Goal: Task Accomplishment & Management: Use online tool/utility

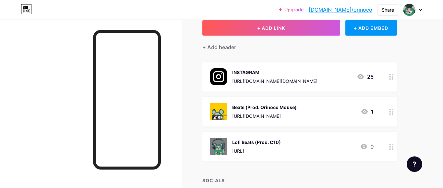
scroll to position [66, 0]
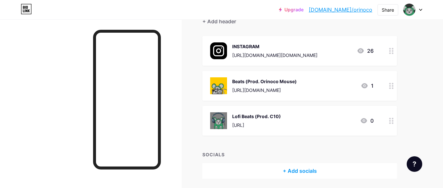
click at [297, 85] on div "Beats (Prod. Orinoco Mouse) [URL][DOMAIN_NAME]" at bounding box center [264, 86] width 65 height 17
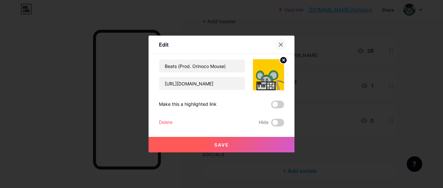
click at [285, 45] on div at bounding box center [281, 45] width 12 height 12
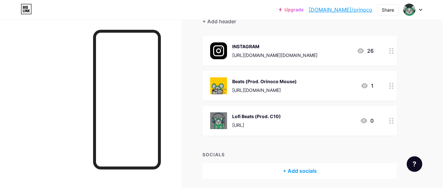
click at [276, 122] on div "[URL]" at bounding box center [256, 125] width 49 height 7
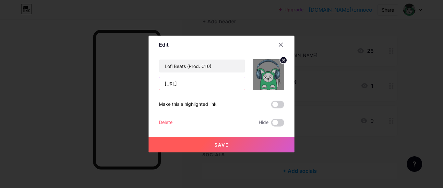
click at [202, 85] on input "[URL]" at bounding box center [202, 83] width 86 height 13
click at [278, 45] on div at bounding box center [281, 45] width 12 height 12
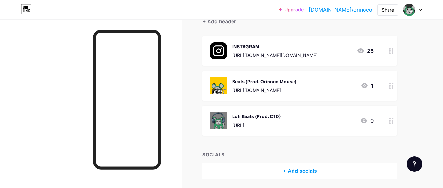
click at [267, 82] on div "Beats (Prod. Orinoco Mouse)" at bounding box center [264, 81] width 65 height 7
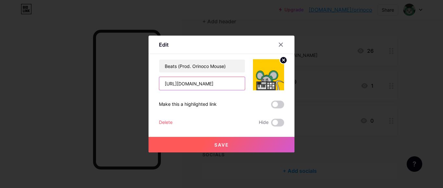
click at [193, 82] on input "[URL][DOMAIN_NAME]" at bounding box center [202, 83] width 86 height 13
paste input "[URL]"
drag, startPoint x: 211, startPoint y: 85, endPoint x: 198, endPoint y: 87, distance: 13.4
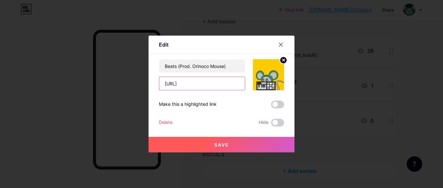
click at [198, 87] on input "[URL]" at bounding box center [202, 83] width 86 height 13
type input "[URL]"
click at [238, 146] on button "Save" at bounding box center [222, 145] width 146 height 16
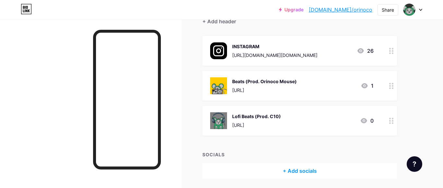
click at [357, 8] on link "[DOMAIN_NAME]/orinoco" at bounding box center [341, 10] width 64 height 8
